Goal: Task Accomplishment & Management: Use online tool/utility

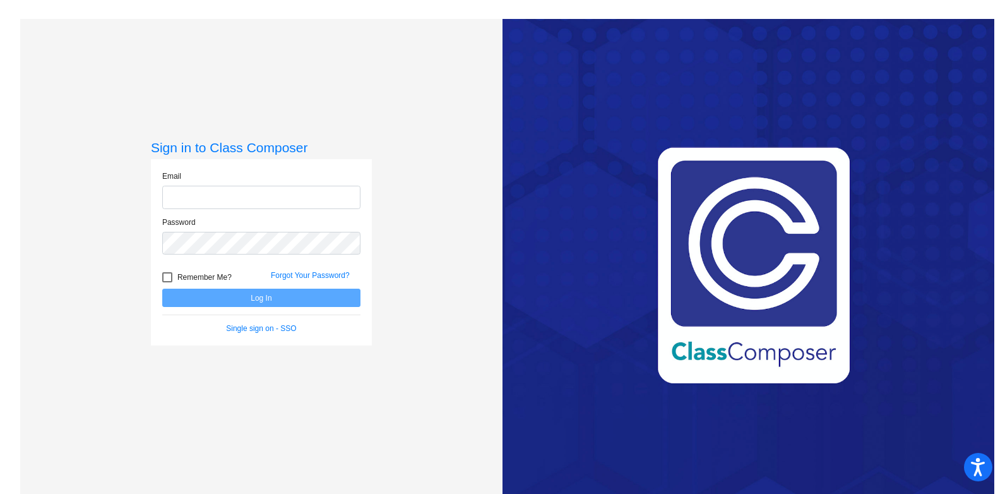
type input "[PERSON_NAME][EMAIL_ADDRESS][PERSON_NAME][DOMAIN_NAME]"
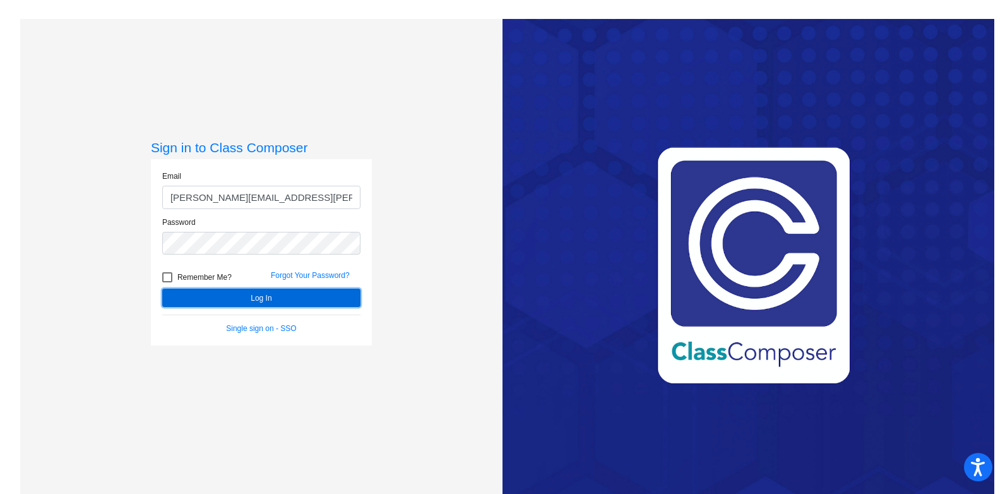
click at [313, 300] on button "Log In" at bounding box center [261, 297] width 198 height 18
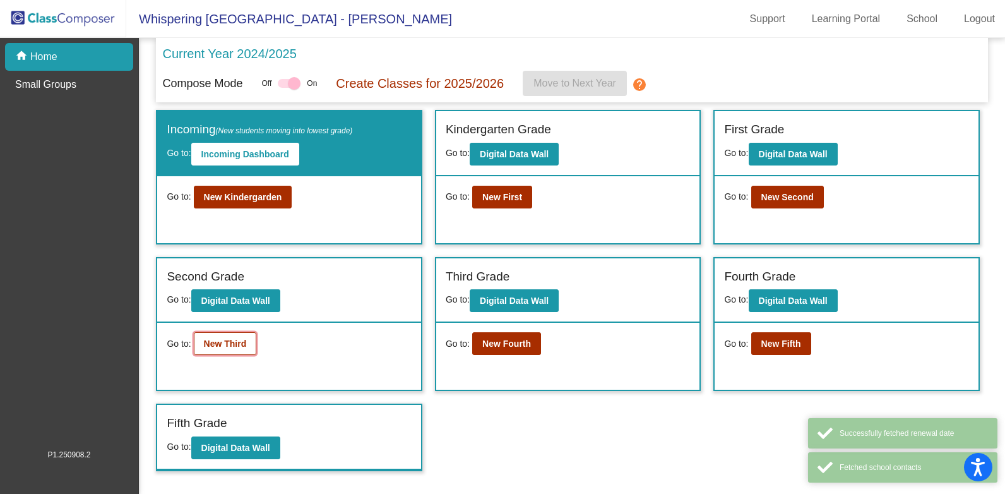
click at [237, 342] on b "New Third" at bounding box center [225, 343] width 43 height 10
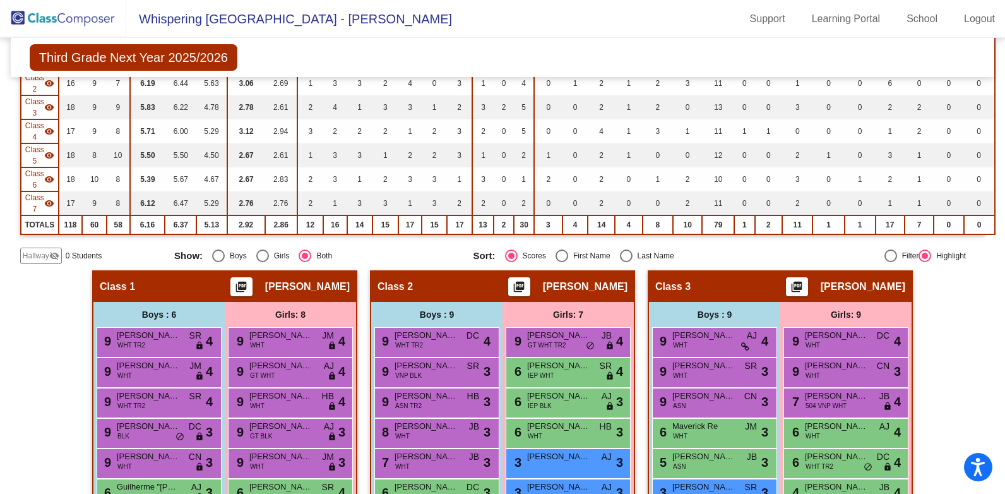
scroll to position [126, 0]
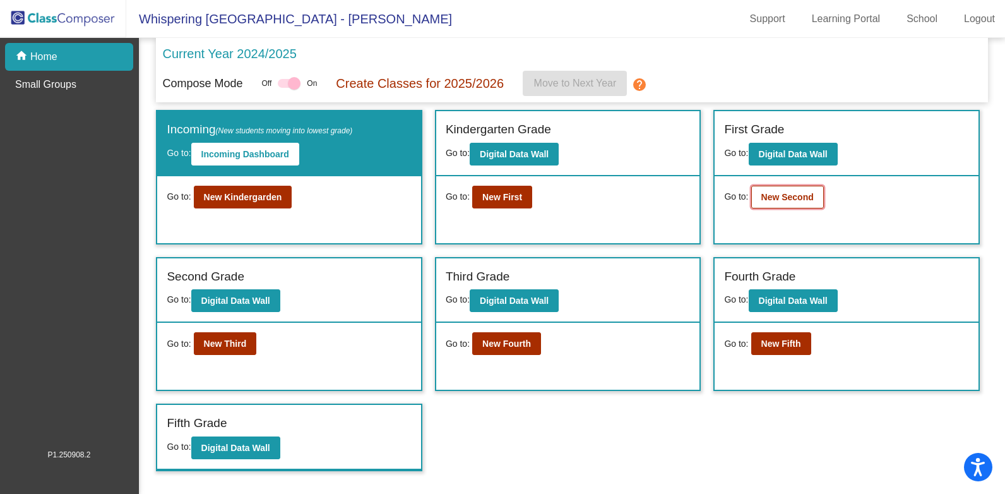
click at [788, 195] on b "New Second" at bounding box center [787, 197] width 52 height 10
